Goal: Navigation & Orientation: Find specific page/section

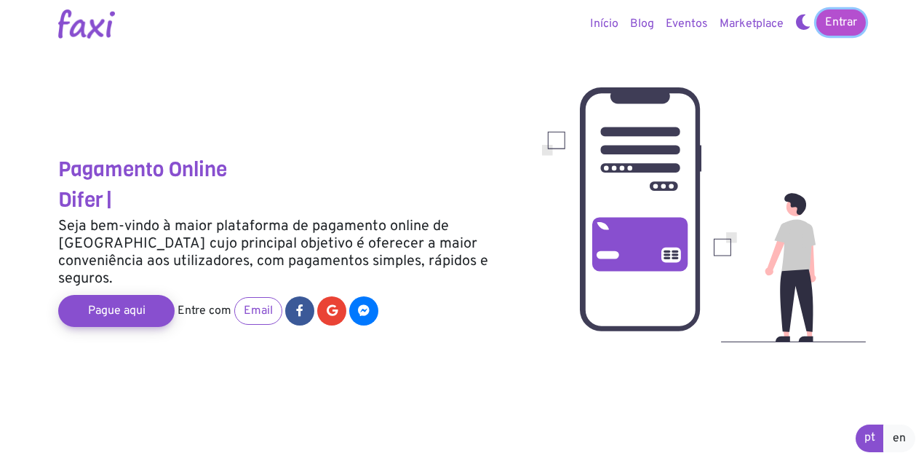
click at [856, 22] on link "Entrar" at bounding box center [841, 22] width 49 height 26
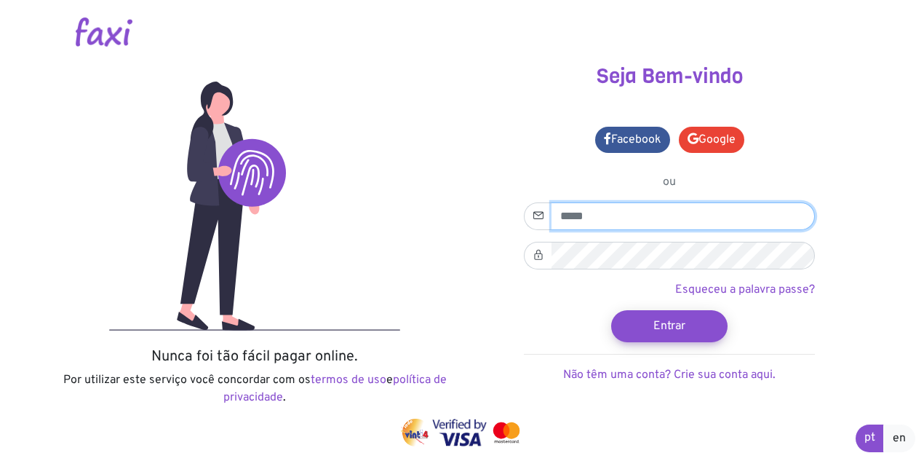
click at [675, 214] on input "email" at bounding box center [683, 216] width 263 height 28
type input "**********"
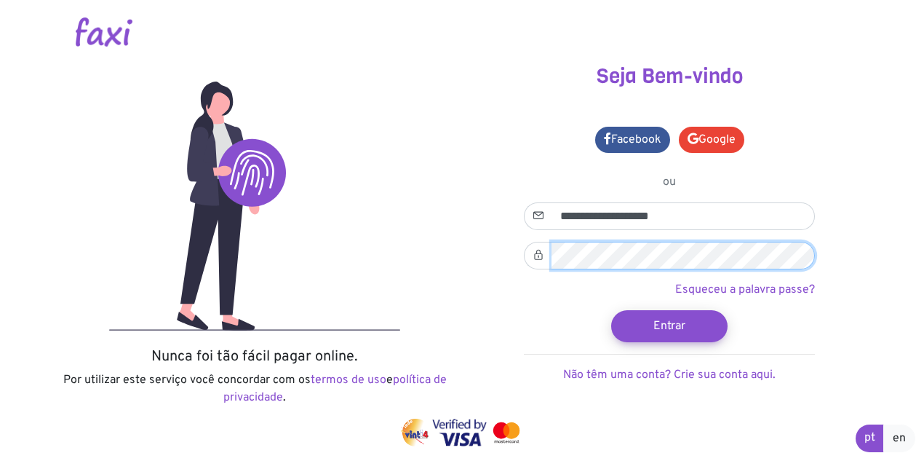
click at [611, 310] on button "Entrar" at bounding box center [669, 326] width 116 height 32
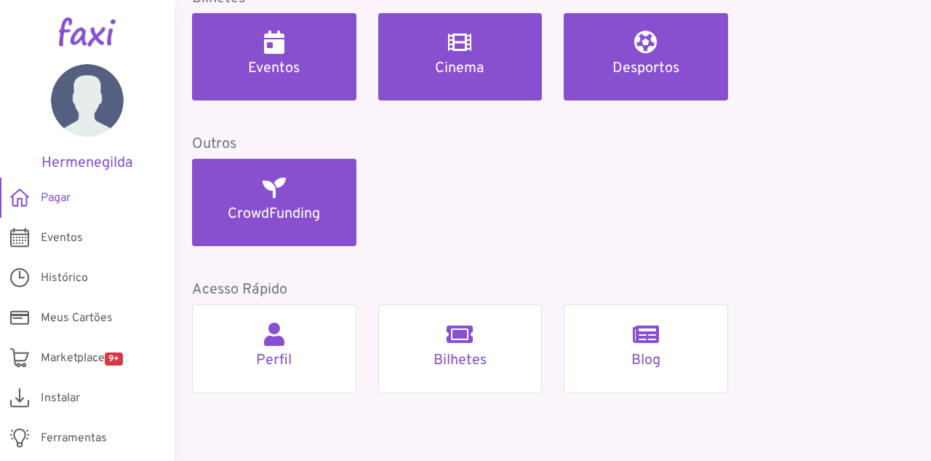
scroll to position [733, 0]
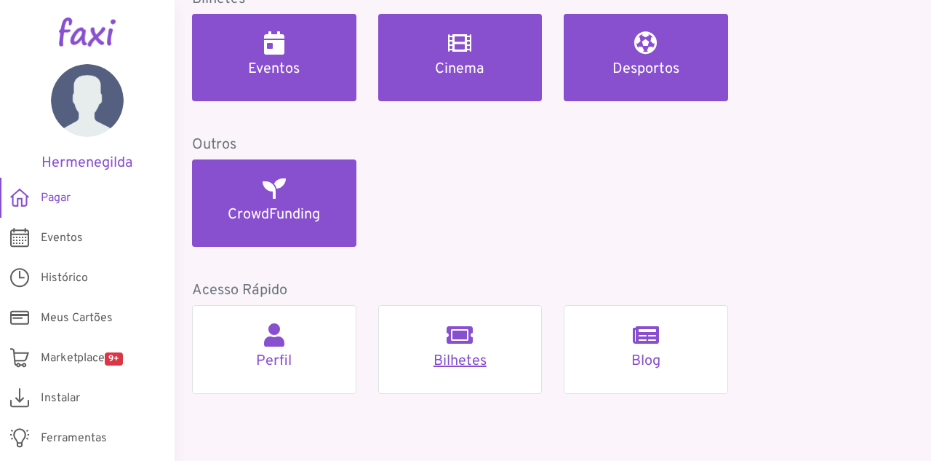
click at [521, 370] on link "Bilhetes" at bounding box center [460, 349] width 164 height 89
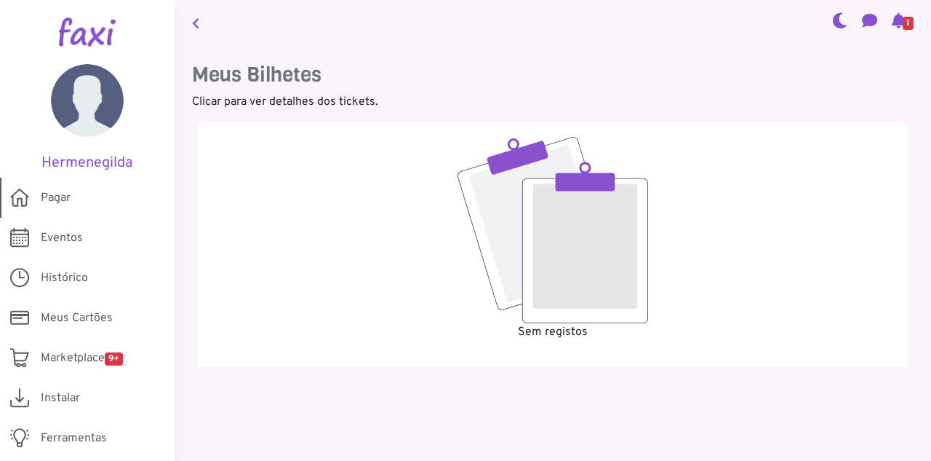
click at [55, 200] on span "Pagar" at bounding box center [56, 197] width 30 height 17
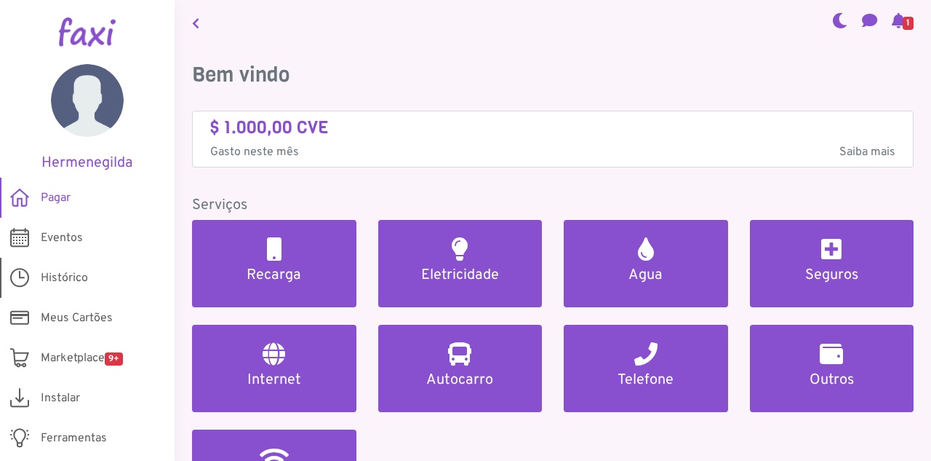
click at [85, 278] on span "Histórico" at bounding box center [64, 277] width 47 height 17
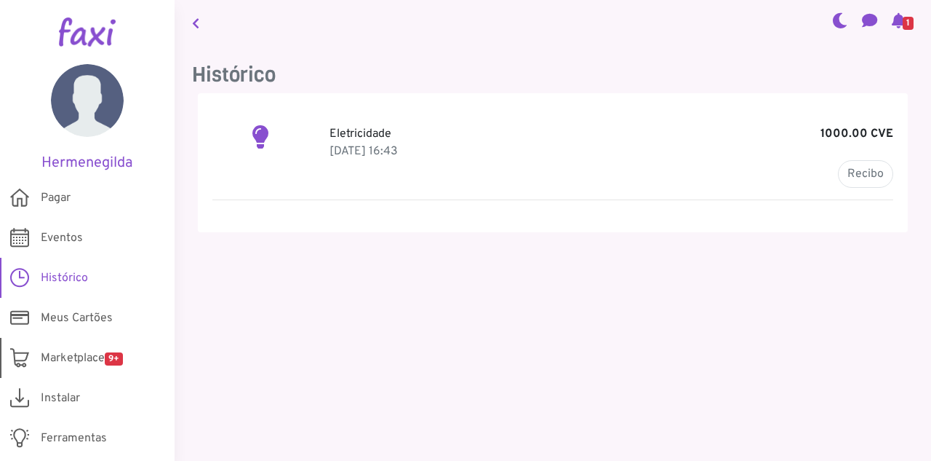
click at [77, 353] on span "Marketplace 9+" at bounding box center [82, 357] width 82 height 17
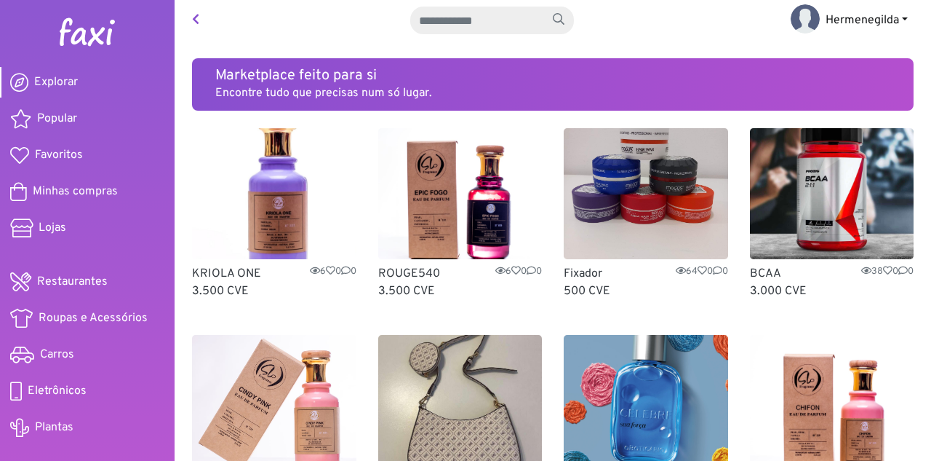
click at [897, 21] on link "Hermenegilda" at bounding box center [849, 20] width 140 height 29
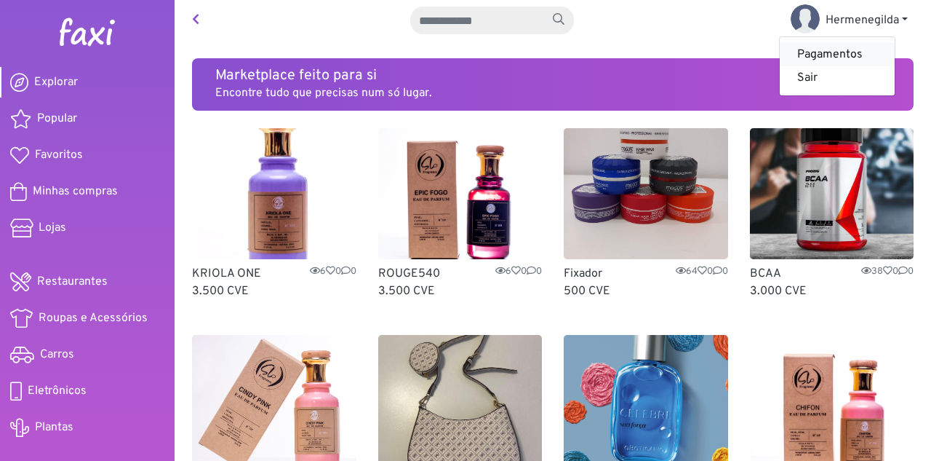
click at [819, 58] on link "Pagamentos" at bounding box center [837, 54] width 115 height 23
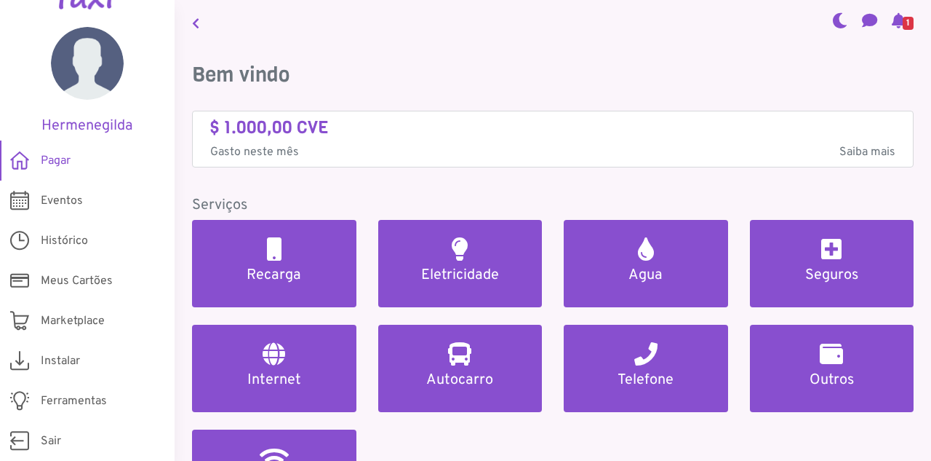
click at [851, 150] on span "Saiba mais" at bounding box center [868, 151] width 56 height 17
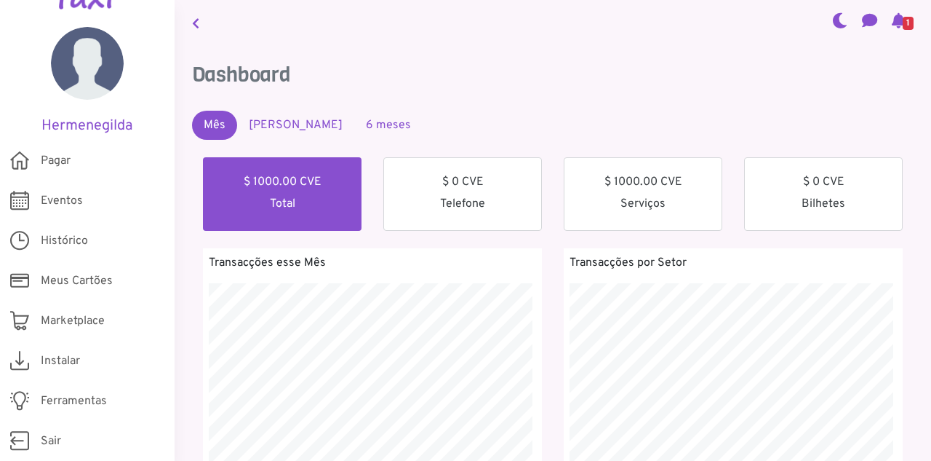
click at [374, 128] on link "6 meses" at bounding box center [388, 125] width 68 height 29
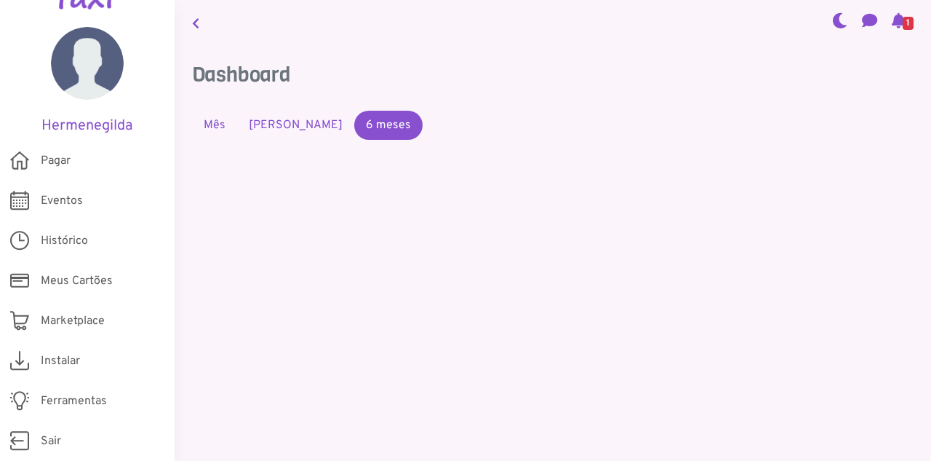
scroll to position [288, 357]
click at [307, 121] on link "Mês Passado" at bounding box center [295, 125] width 117 height 29
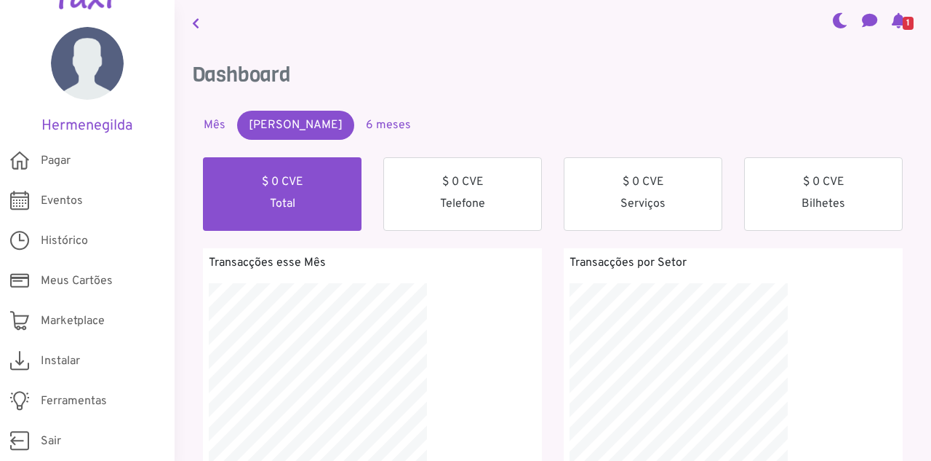
click at [212, 121] on link "Mês" at bounding box center [214, 125] width 45 height 29
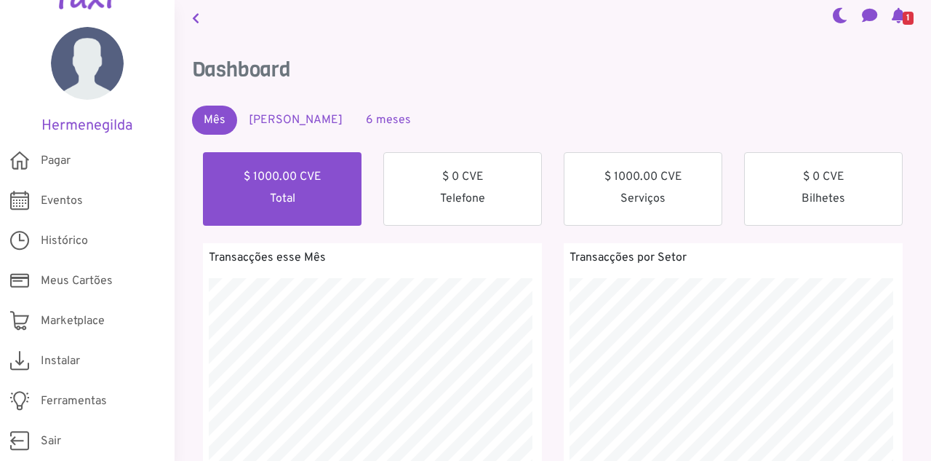
scroll to position [0, 0]
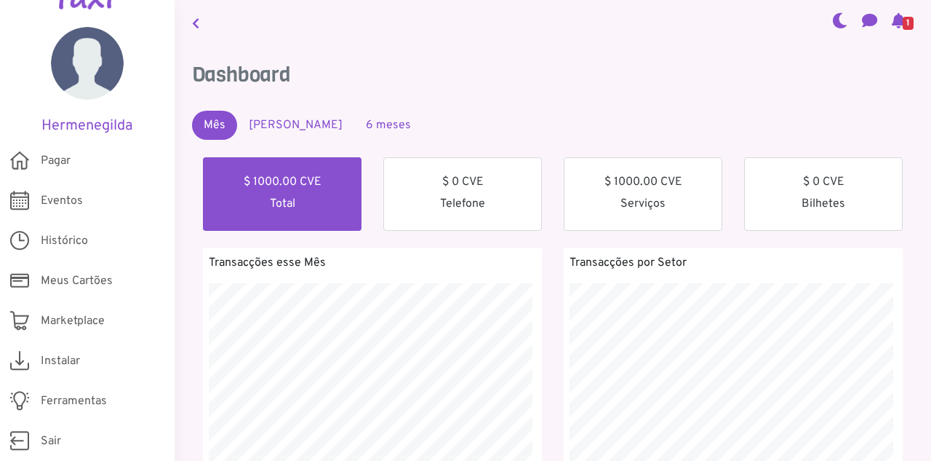
click at [870, 23] on icon at bounding box center [869, 21] width 15 height 12
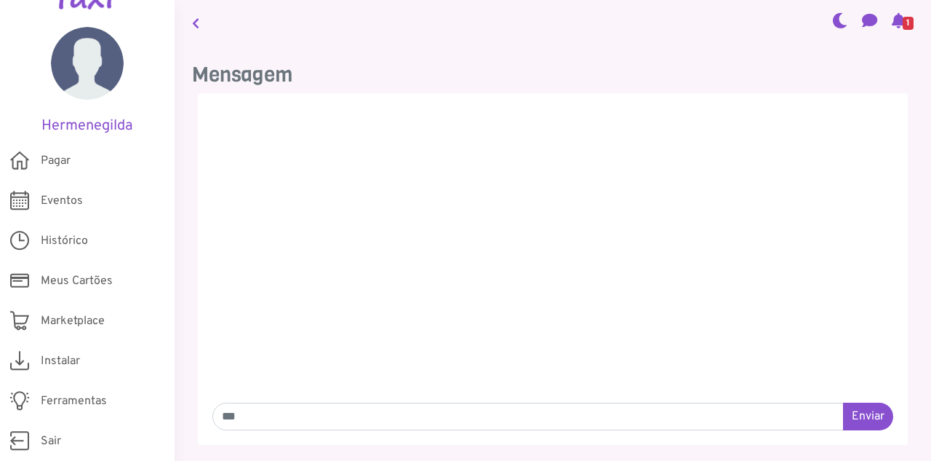
click at [841, 22] on icon at bounding box center [840, 21] width 15 height 12
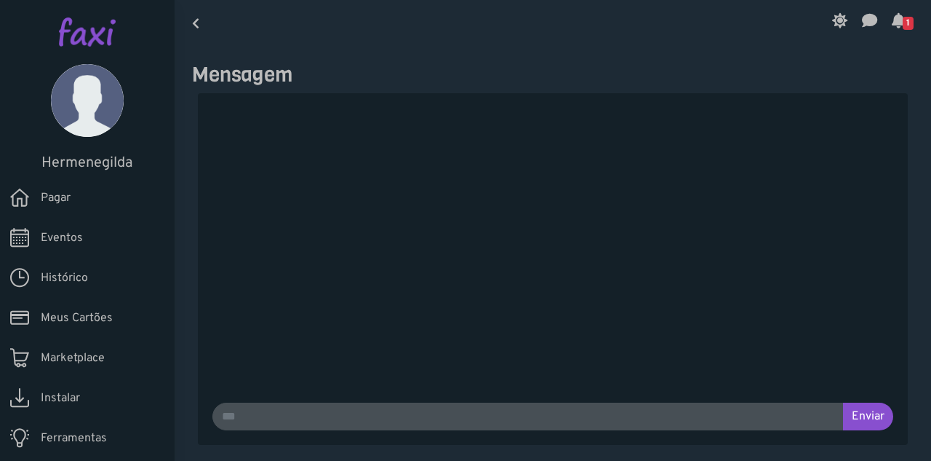
click at [841, 22] on icon at bounding box center [840, 21] width 15 height 12
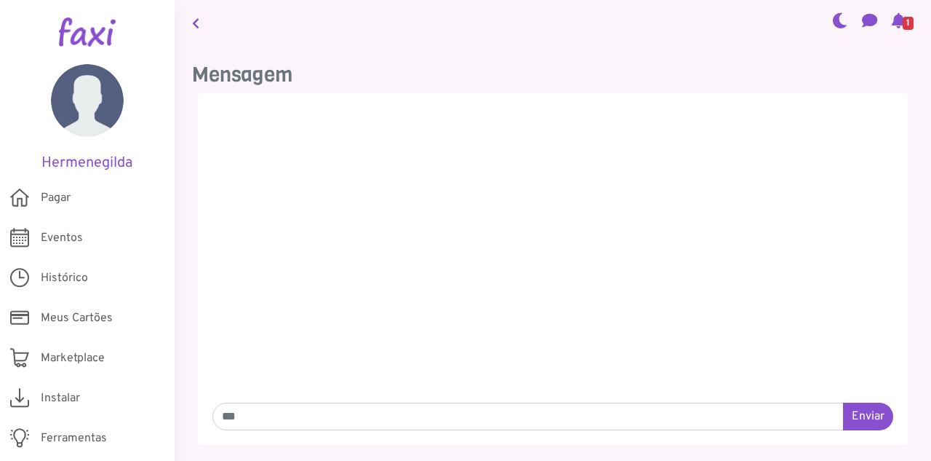
click at [893, 25] on icon at bounding box center [899, 21] width 14 height 12
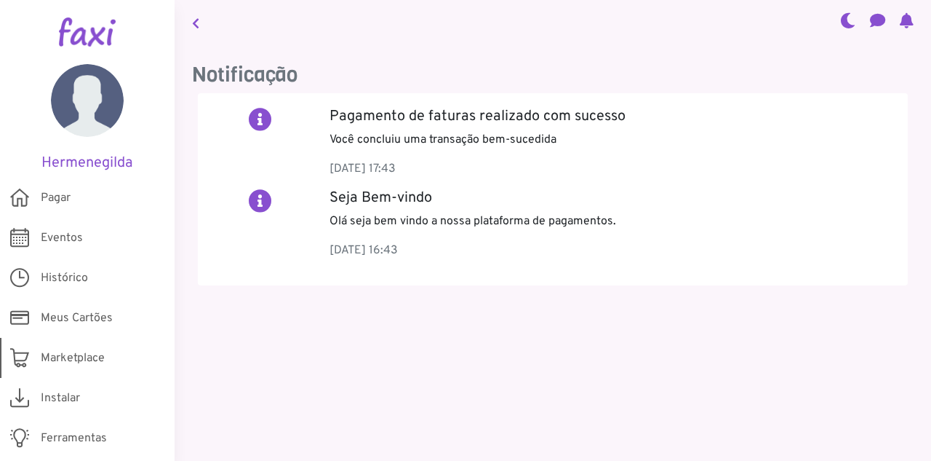
scroll to position [37, 0]
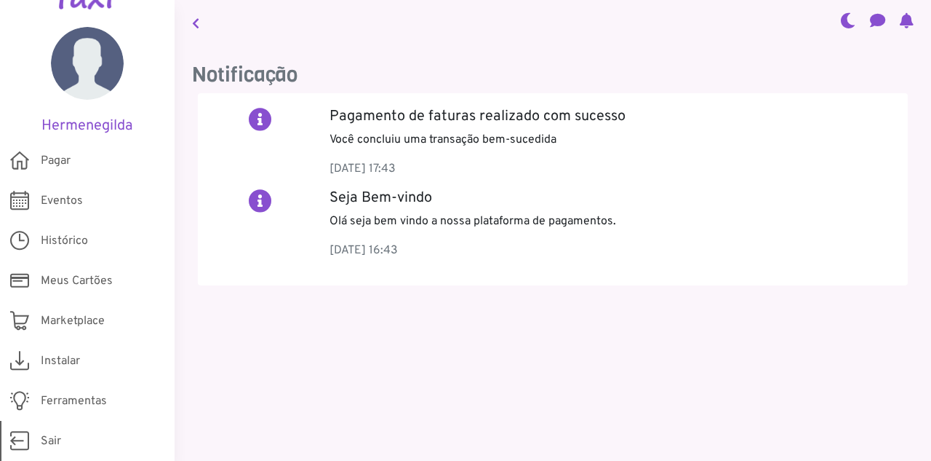
click at [39, 437] on link "Sair" at bounding box center [87, 441] width 175 height 40
